Goal: Find specific page/section: Find specific page/section

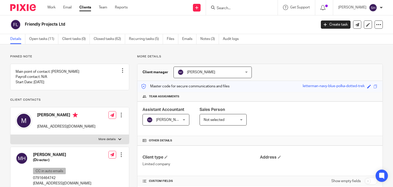
click at [222, 8] on input "Search" at bounding box center [239, 8] width 46 height 5
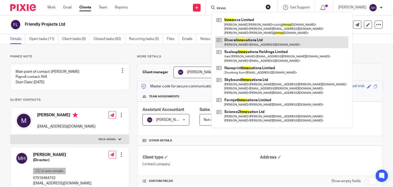
type input "innoo"
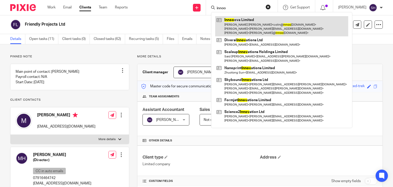
click at [255, 29] on link at bounding box center [281, 26] width 133 height 20
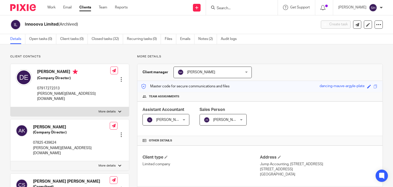
click at [221, 7] on input "Search" at bounding box center [239, 8] width 46 height 5
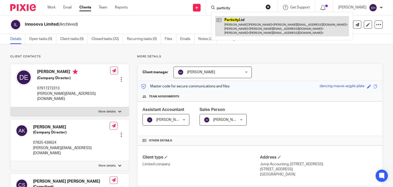
type input "particity"
click at [241, 26] on link at bounding box center [282, 26] width 134 height 20
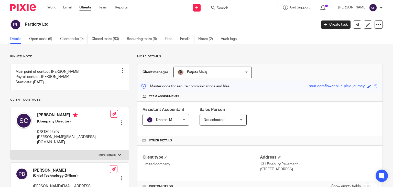
click at [233, 7] on input "Search" at bounding box center [239, 8] width 46 height 5
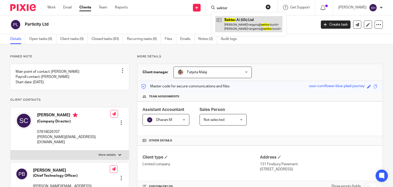
type input "sektor"
click at [262, 26] on link at bounding box center [248, 24] width 67 height 16
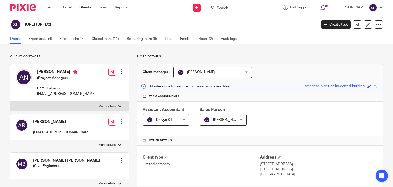
click at [229, 7] on input "Search" at bounding box center [239, 8] width 46 height 5
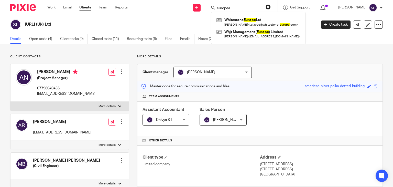
type input "european"
drag, startPoint x: 233, startPoint y: 9, endPoint x: 204, endPoint y: 9, distance: 28.6
click at [204, 9] on div "Send new email Create task Add client european Whitestone Europe Ltd Nikolaos B…" at bounding box center [263, 7] width 257 height 15
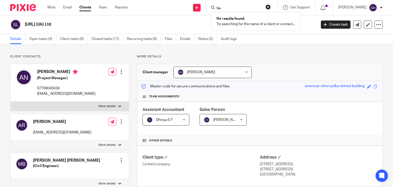
type input "b"
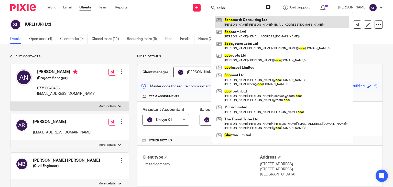
type input "echo"
click at [251, 25] on link at bounding box center [282, 22] width 134 height 12
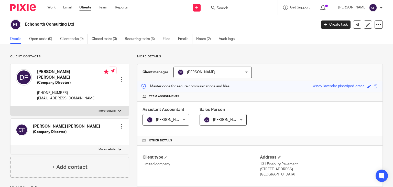
click at [229, 8] on input "Search" at bounding box center [239, 8] width 46 height 5
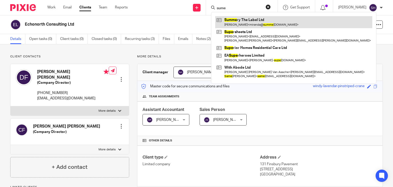
type input "sume"
drag, startPoint x: 252, startPoint y: 18, endPoint x: 261, endPoint y: 18, distance: 9.0
click at [252, 17] on link at bounding box center [293, 22] width 157 height 12
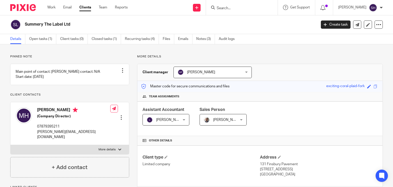
click at [243, 10] on input "Search" at bounding box center [239, 8] width 46 height 5
click at [247, 7] on input "project masters" at bounding box center [239, 8] width 46 height 5
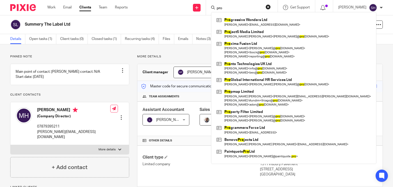
click at [245, 10] on input "pro" at bounding box center [239, 8] width 46 height 5
type input "p"
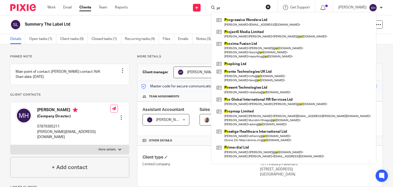
type input "p"
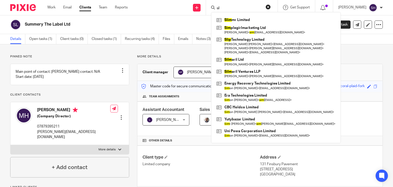
type input "s"
